Goal: Obtain resource: Obtain resource

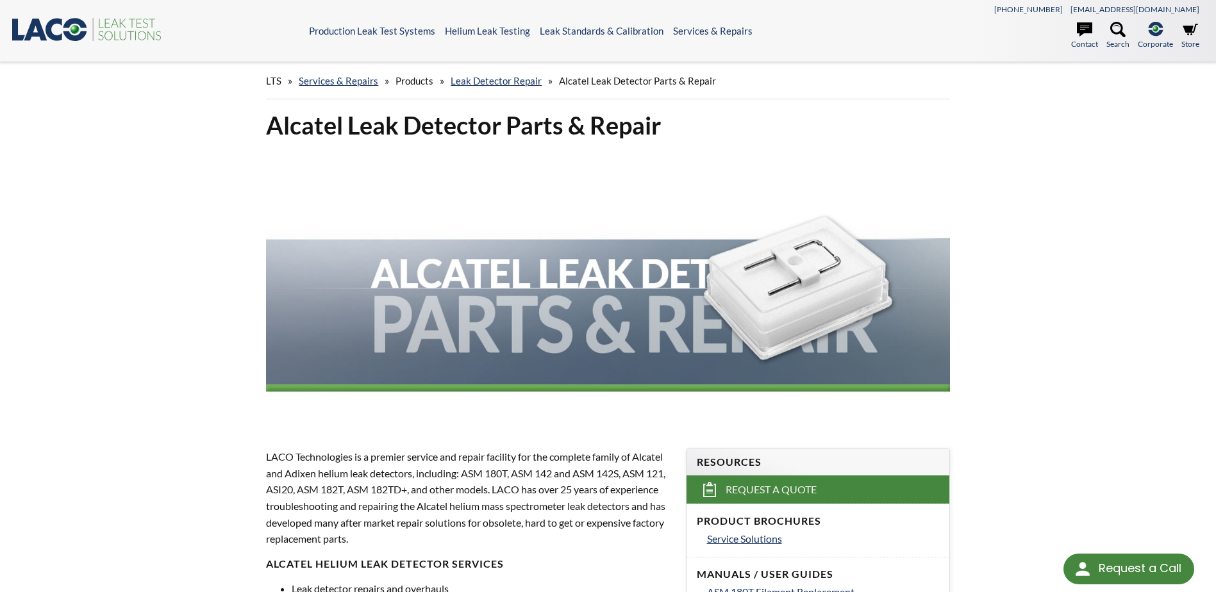
select select "Language Translate Widget"
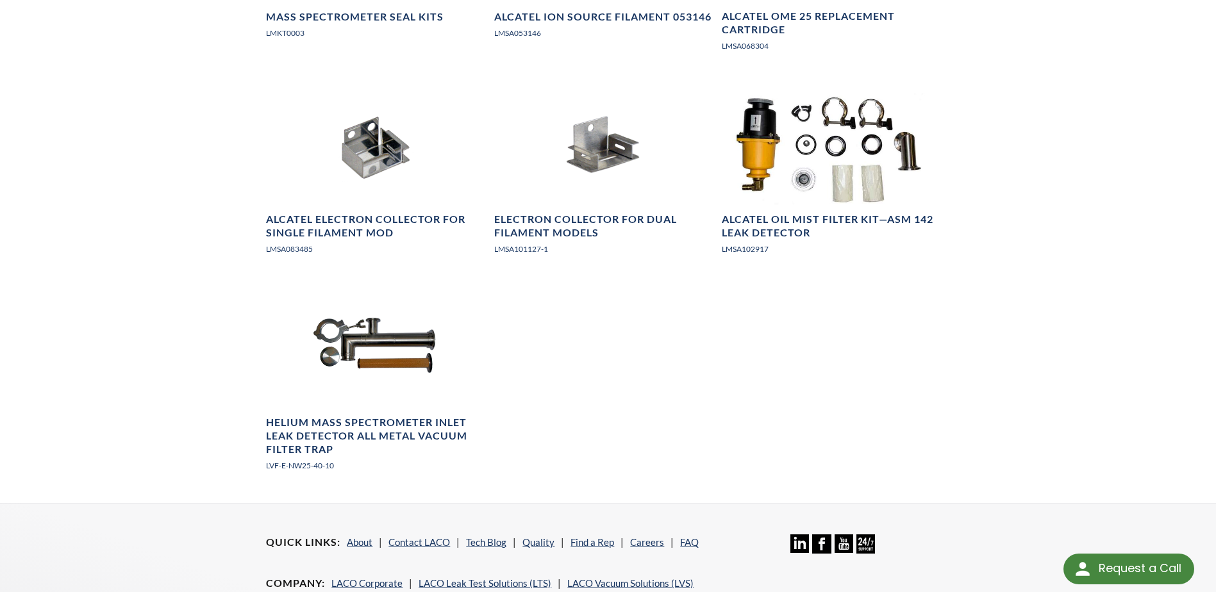
scroll to position [1586, 0]
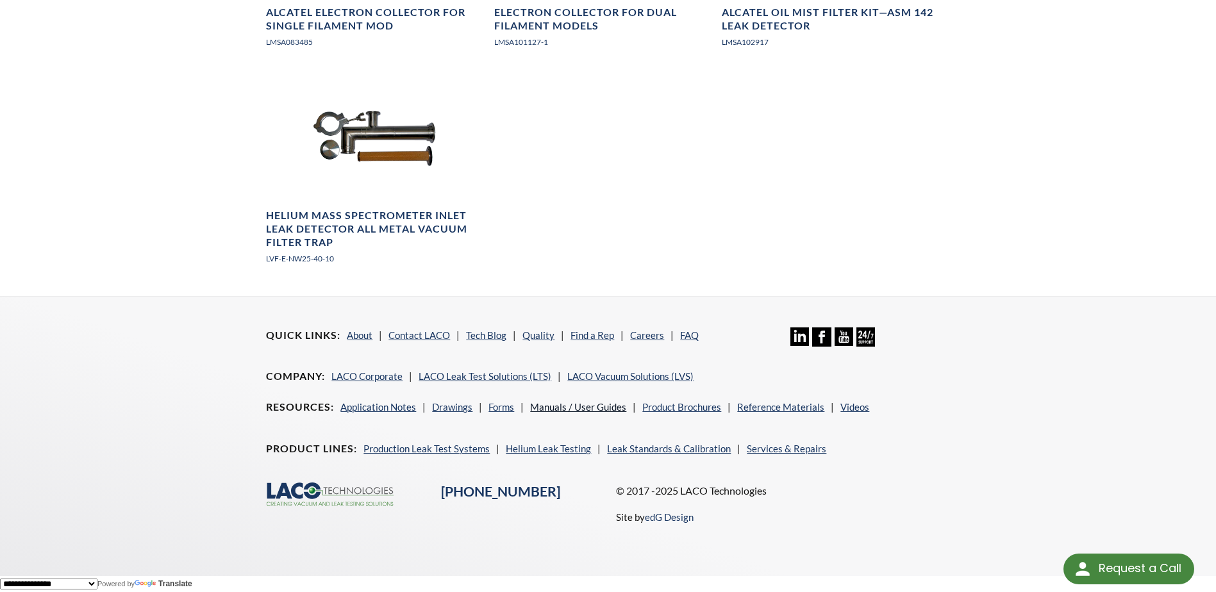
click at [565, 404] on link "Manuals / User Guides" at bounding box center [578, 407] width 96 height 12
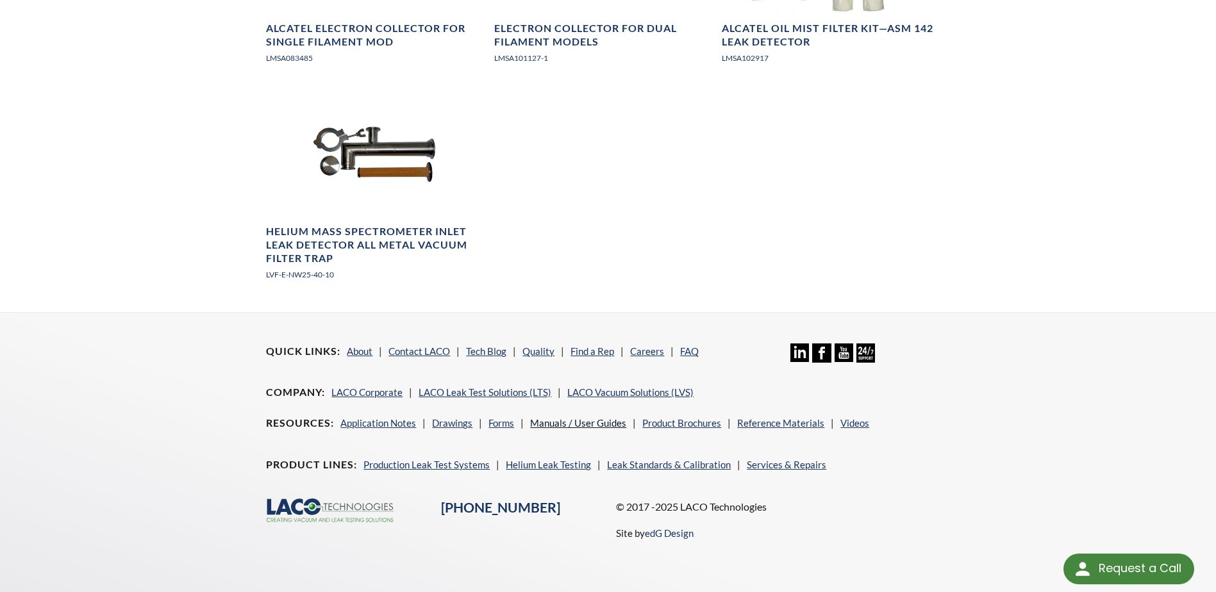
scroll to position [1569, 0]
click at [778, 421] on link "Reference Materials" at bounding box center [780, 423] width 87 height 12
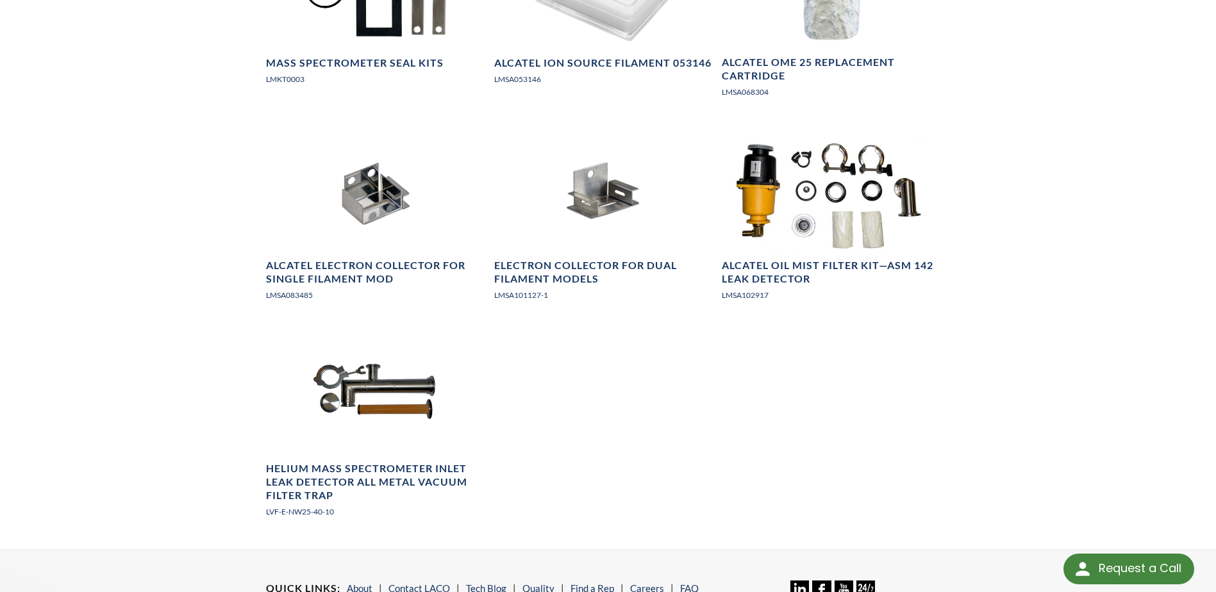
scroll to position [1248, 0]
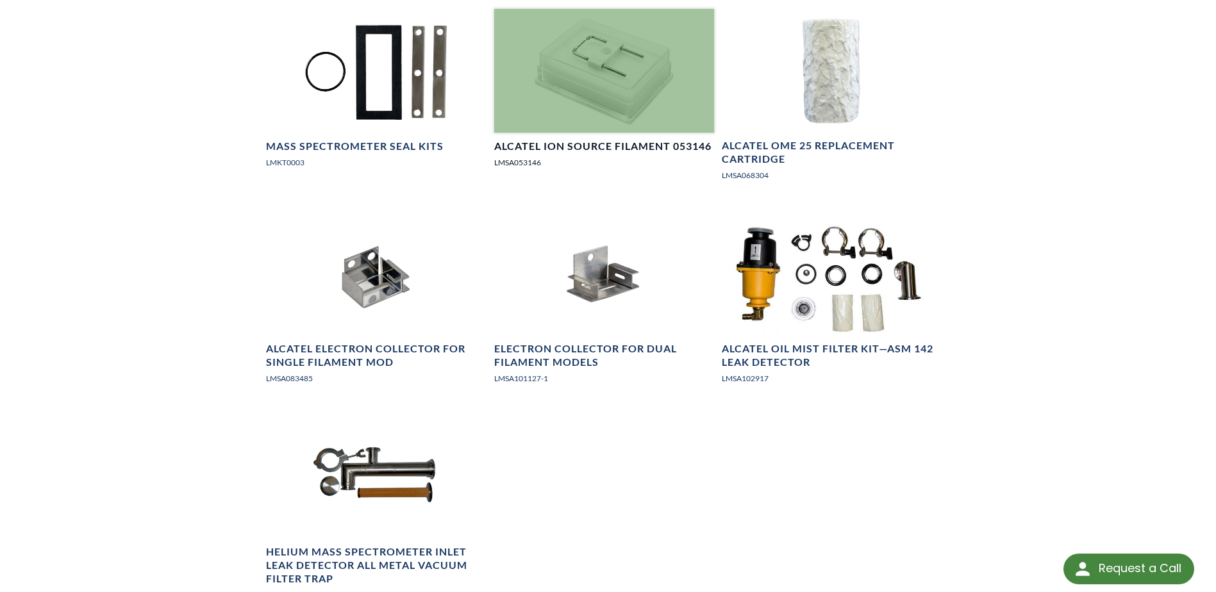
click at [623, 147] on h4 "Alcatel Ion Source Filament 053146" at bounding box center [602, 146] width 217 height 13
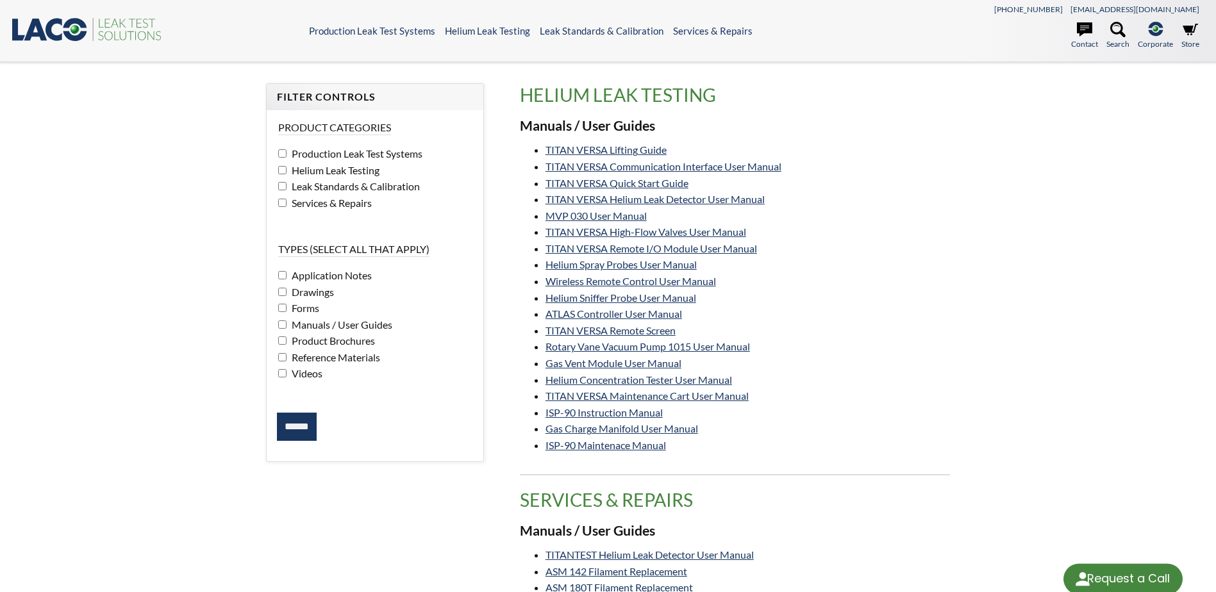
select select "Language Translate Widget"
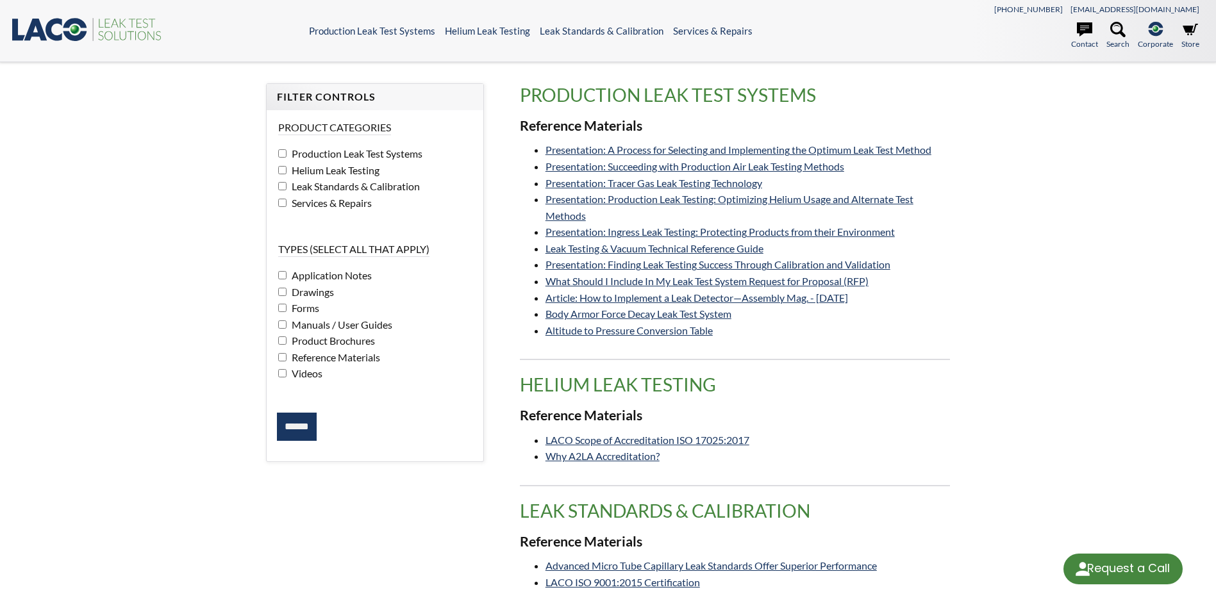
select select "Language Translate Widget"
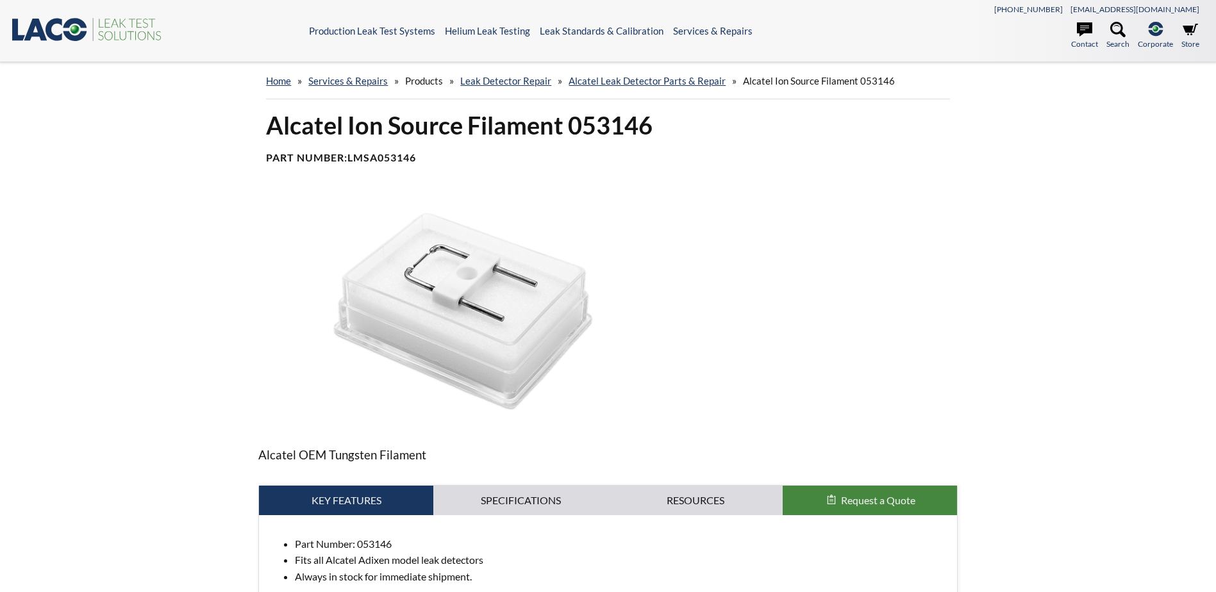
select select "Language Translate Widget"
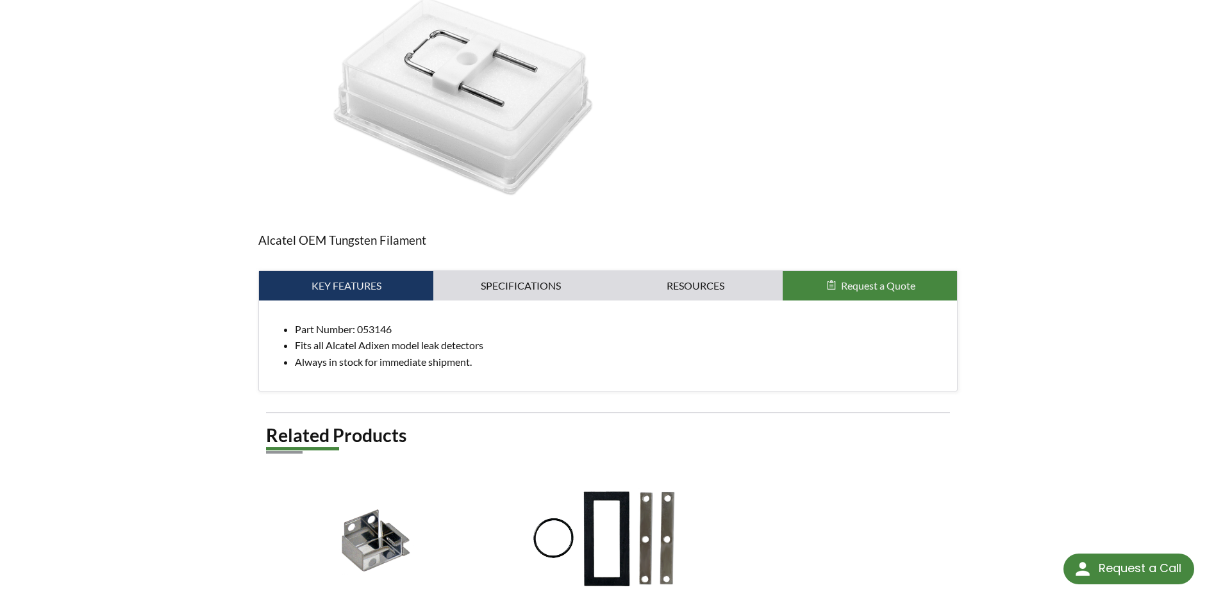
scroll to position [192, 0]
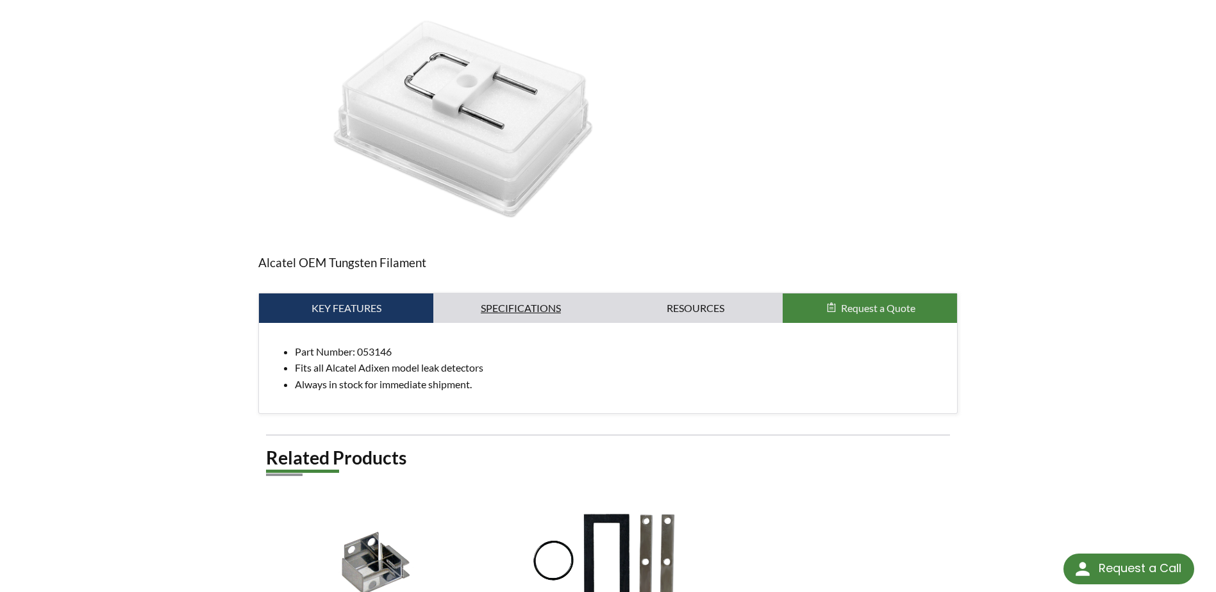
click at [496, 305] on link "Specifications" at bounding box center [520, 307] width 174 height 29
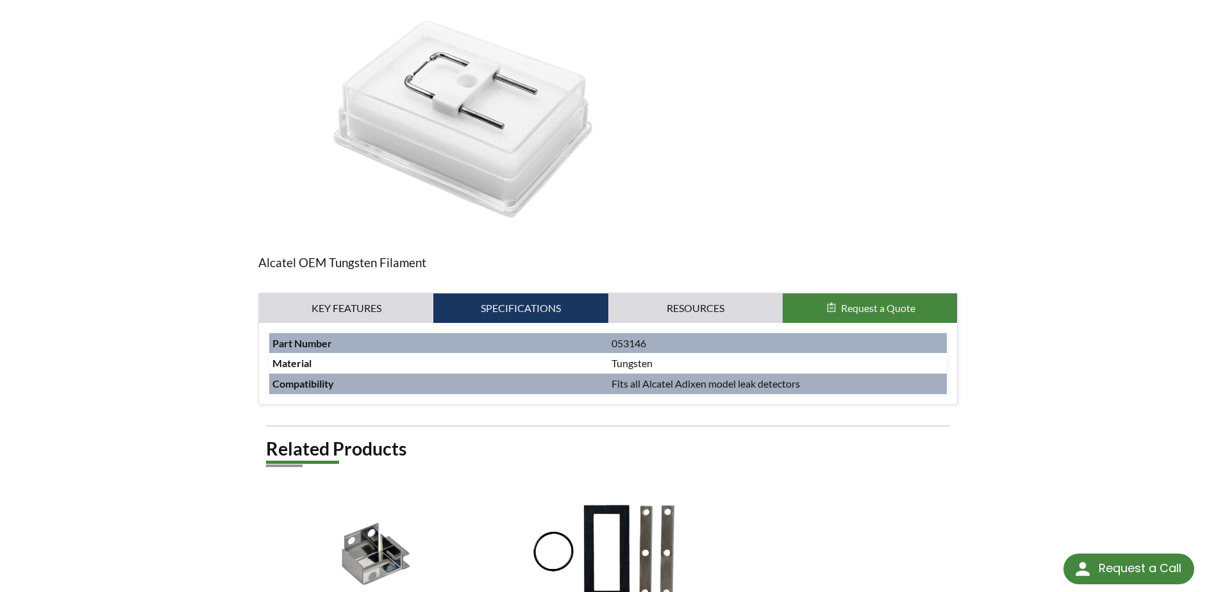
scroll to position [256, 0]
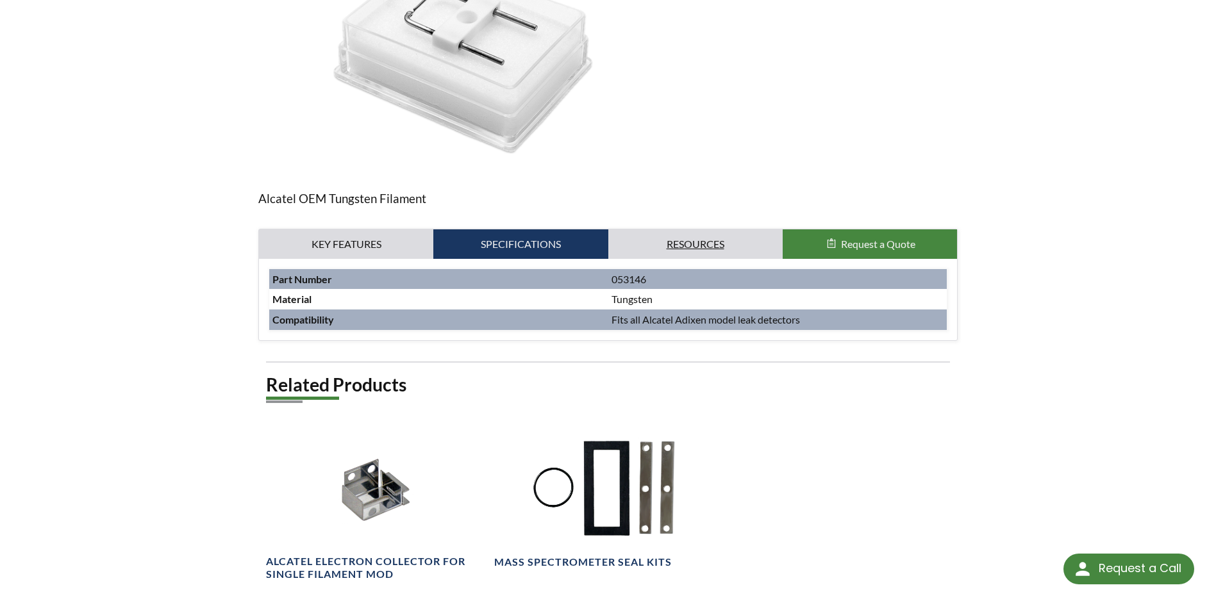
click at [684, 245] on link "Resources" at bounding box center [695, 243] width 174 height 29
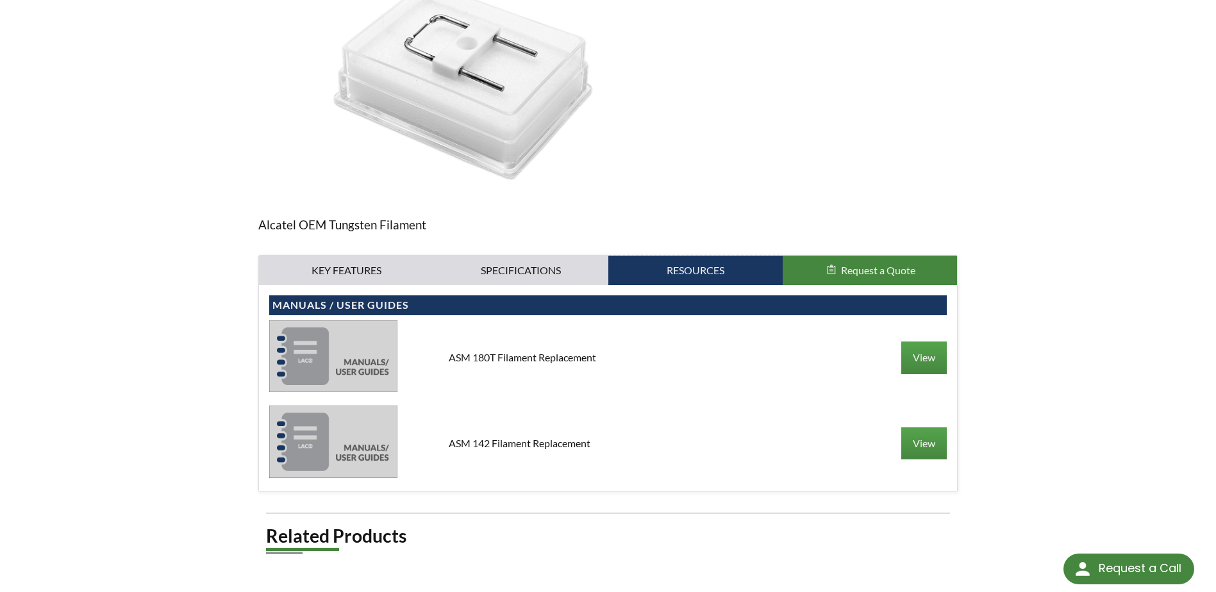
scroll to position [113, 0]
